Goal: Information Seeking & Learning: Check status

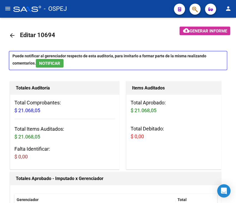
scroll to position [0, 346]
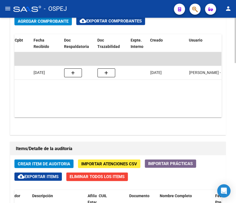
drag, startPoint x: 0, startPoint y: 0, endPoint x: 154, endPoint y: 116, distance: 193.0
click at [154, 116] on div "Agregar Comprobante cloud_download Exportar Comprobantes ID CAE Razon Social CP…" at bounding box center [118, 74] width 216 height 122
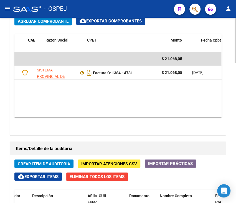
scroll to position [0, 26]
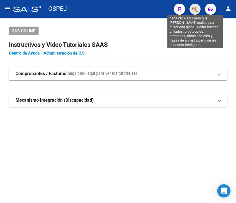
click at [194, 11] on icon "button" at bounding box center [195, 9] width 6 height 6
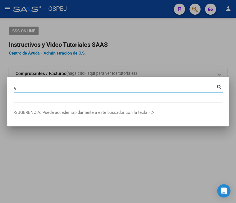
type input "V"
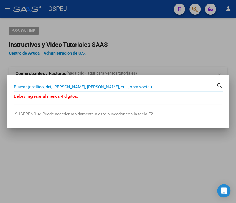
paste input "58282466"
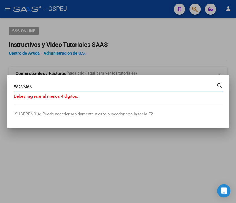
type input "58282466"
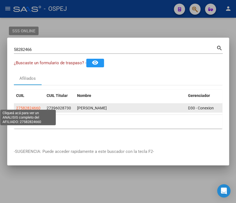
click at [31, 107] on span "27582824660" at bounding box center [28, 108] width 24 height 4
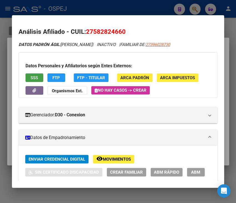
click at [36, 77] on span "SSS" at bounding box center [34, 77] width 7 height 5
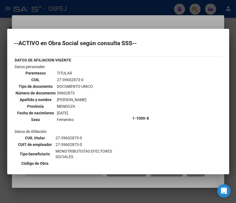
click at [81, 12] on div at bounding box center [118, 101] width 236 height 203
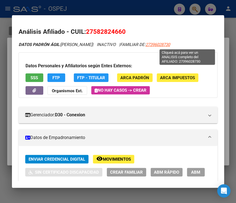
drag, startPoint x: 180, startPoint y: 41, endPoint x: 182, endPoint y: 47, distance: 6.0
click at [170, 47] on span "27396028730" at bounding box center [158, 44] width 24 height 5
copy span "273"
type textarea "27396028730"
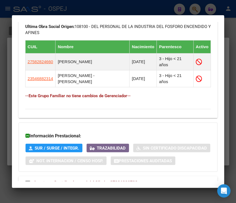
scroll to position [397, 0]
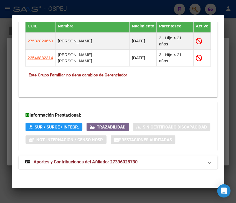
click at [183, 158] on mat-expansion-panel-header "Aportes y Contribuciones del Afiliado: 27396028730" at bounding box center [118, 162] width 199 height 13
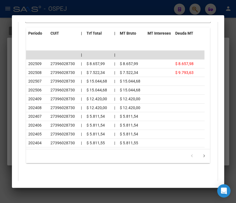
scroll to position [203, 0]
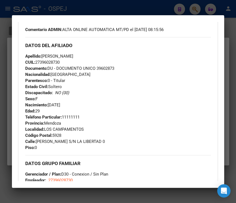
click at [115, 14] on div at bounding box center [118, 101] width 236 height 203
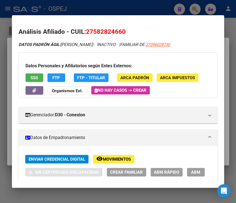
click at [70, 4] on div at bounding box center [118, 101] width 236 height 203
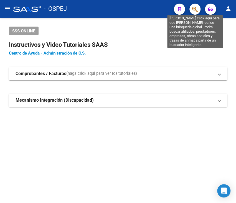
click at [195, 9] on icon "button" at bounding box center [195, 9] width 6 height 6
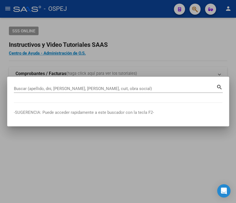
click at [46, 27] on div at bounding box center [118, 101] width 236 height 203
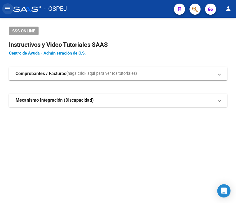
click at [5, 10] on mat-icon "menu" at bounding box center [7, 8] width 7 height 7
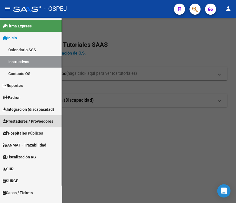
click at [32, 118] on link "Prestadores / Proveedores" at bounding box center [31, 121] width 62 height 12
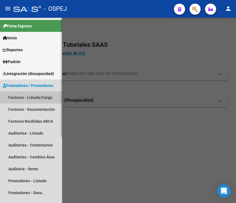
click at [29, 98] on link "Facturas - Listado/Carga" at bounding box center [31, 98] width 62 height 12
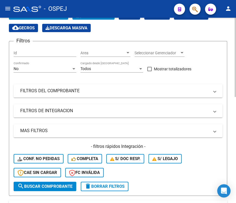
scroll to position [29, 0]
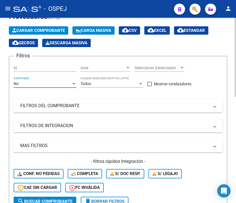
click at [42, 85] on div "No" at bounding box center [43, 84] width 58 height 5
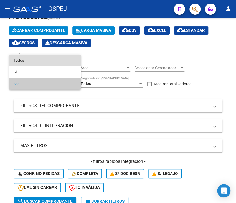
click at [41, 65] on span "Todos" at bounding box center [45, 61] width 63 height 12
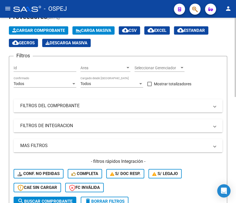
click at [215, 62] on div "Filtros Id Area Area Seleccionar Gerenciador Seleccionar Gerenciador Todos Conf…" at bounding box center [118, 129] width 209 height 136
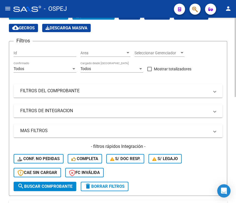
click at [135, 92] on mat-panel-title "FILTROS DEL COMPROBANTE" at bounding box center [114, 91] width 189 height 6
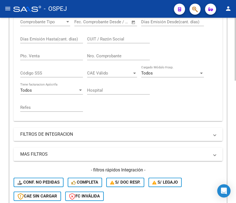
scroll to position [133, 0]
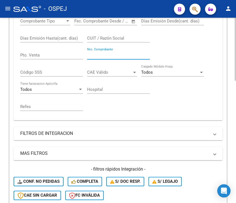
click at [110, 54] on input "Nro. Comprobante" at bounding box center [118, 55] width 63 height 5
click at [93, 54] on input "Nro. Comprobante" at bounding box center [118, 55] width 63 height 5
type input "521"
click at [11, 90] on form "Filtros Id Area Area Seleccionar Gerenciador Seleccionar Gerenciador Todos Conf…" at bounding box center [118, 85] width 218 height 267
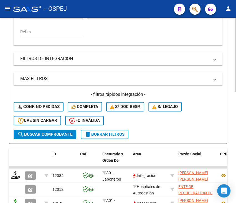
scroll to position [277, 0]
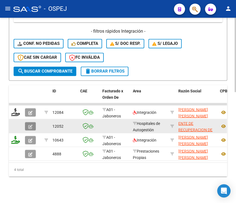
click at [29, 124] on span "button" at bounding box center [30, 126] width 4 height 5
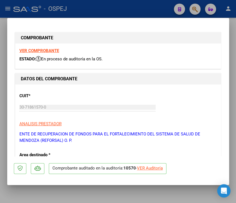
click at [153, 167] on div "VER Auditoría" at bounding box center [150, 168] width 26 height 6
type input "$ 0,00"
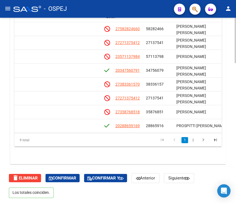
scroll to position [0, 333]
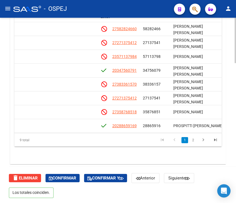
click at [137, 139] on datatable-pager "1 2" at bounding box center [139, 140] width 166 height 9
click at [135, 133] on div "9 total 1 2" at bounding box center [117, 140] width 207 height 14
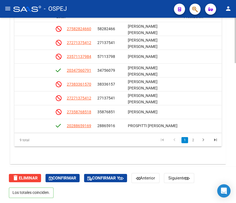
scroll to position [0, 379]
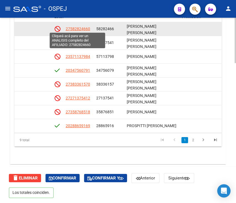
click at [72, 28] on span "27582824660" at bounding box center [78, 29] width 24 height 4
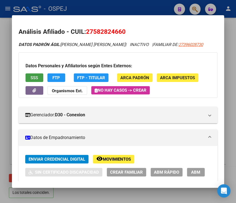
click at [31, 77] on span "SSS" at bounding box center [34, 77] width 7 height 5
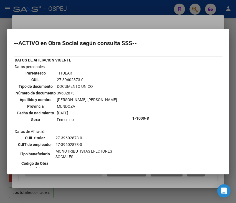
click at [123, 12] on div at bounding box center [118, 101] width 236 height 203
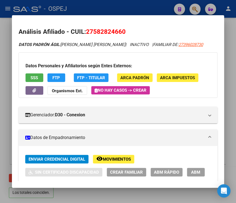
click at [175, 5] on div at bounding box center [118, 101] width 236 height 203
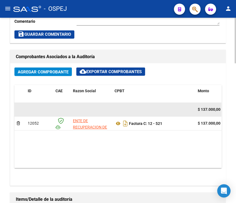
scroll to position [333, 0]
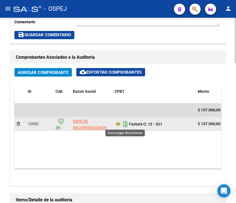
click at [122, 124] on icon "Descargar documento" at bounding box center [125, 124] width 7 height 9
click at [117, 124] on icon at bounding box center [118, 124] width 7 height 7
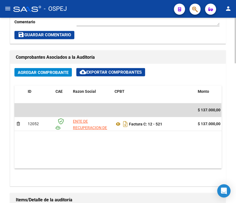
scroll to position [348, 0]
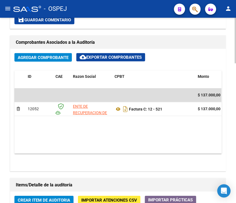
click at [197, 59] on div "Agregar Comprobante cloud_download Exportar Comprobantes" at bounding box center [117, 59] width 207 height 13
click at [2, 87] on div "arrow_back Editar 10570 cloud_download Generar informe Puede notificar al geren…" at bounding box center [118, 47] width 236 height 756
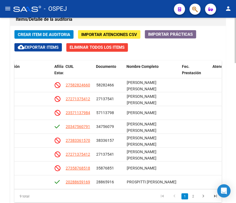
scroll to position [555, 0]
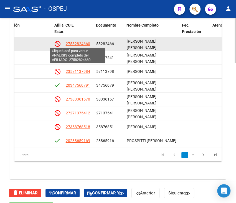
click at [84, 43] on span "27582824660" at bounding box center [78, 44] width 24 height 4
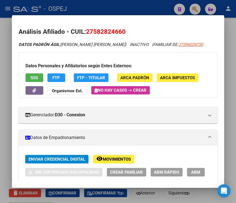
click at [83, 6] on div at bounding box center [118, 101] width 236 height 203
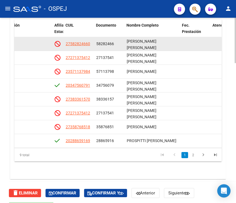
click at [82, 46] on app-link-go-to "27582824660" at bounding box center [78, 44] width 24 height 6
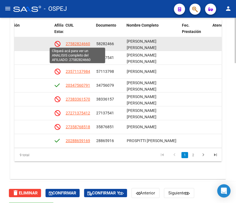
click at [82, 44] on span "27582824660" at bounding box center [78, 44] width 24 height 4
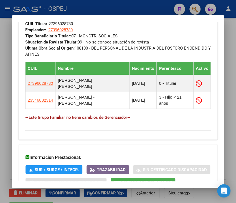
scroll to position [410, 0]
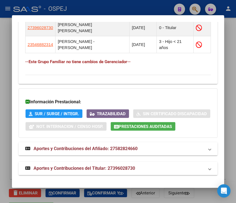
click at [160, 169] on mat-panel-title "Aportes y Contribuciones del Titular: 27396028730" at bounding box center [114, 168] width 179 height 7
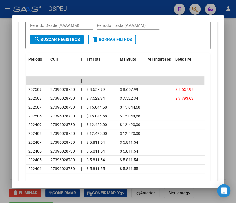
scroll to position [627, 0]
